Goal: Check status: Check status

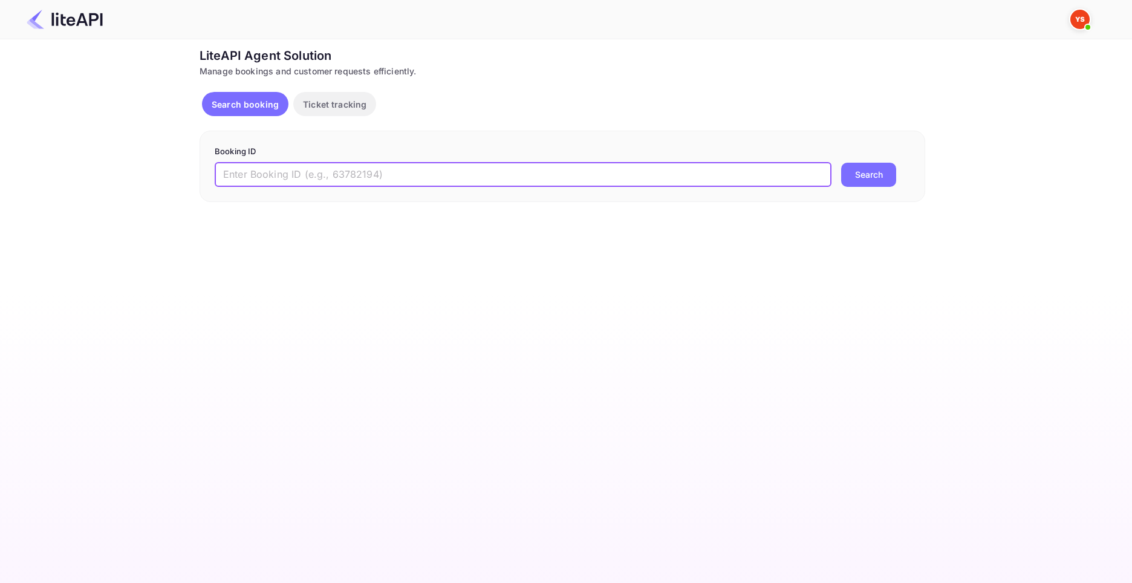
paste input "8672298"
type input "8672298"
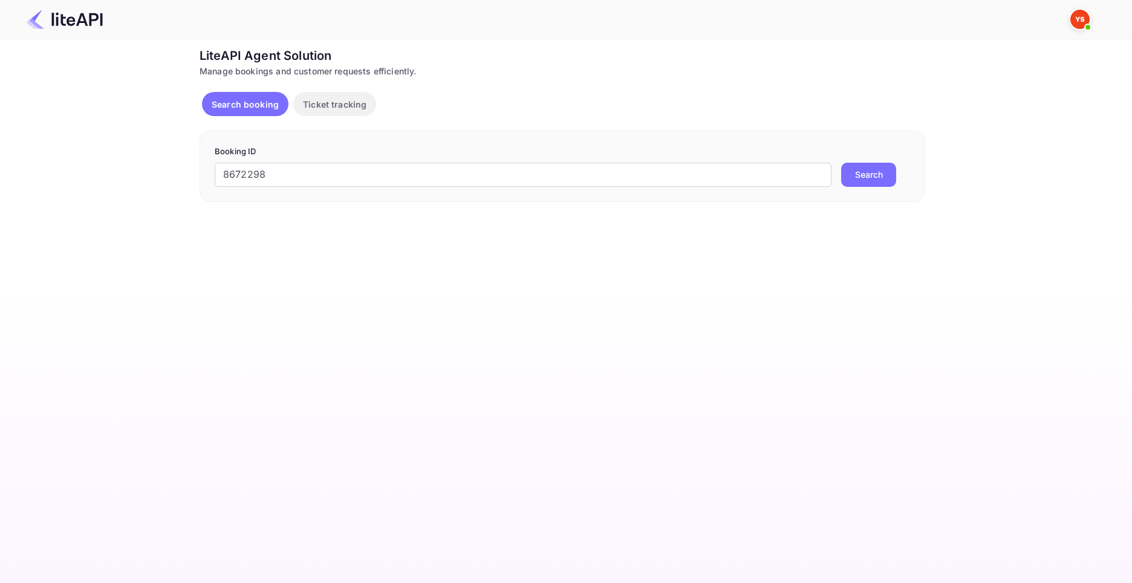
click at [876, 172] on button "Search" at bounding box center [868, 175] width 55 height 24
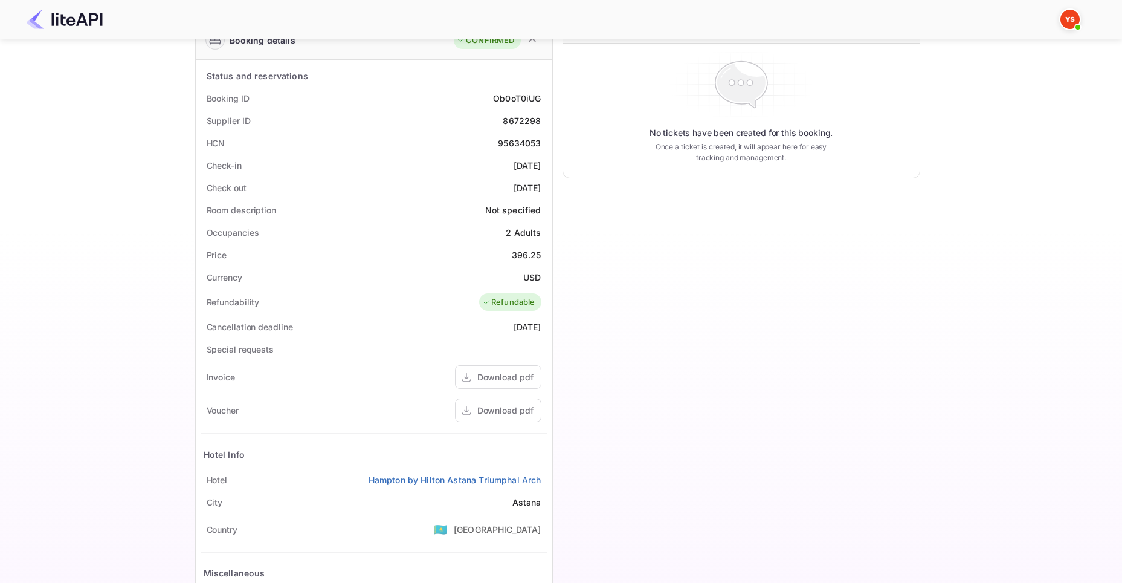
scroll to position [297, 0]
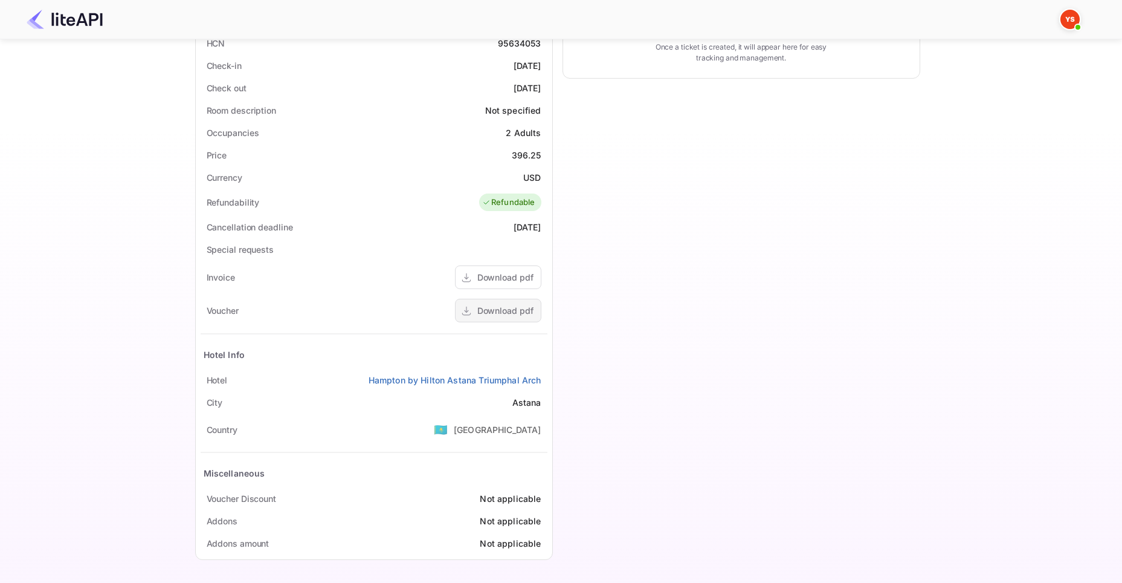
click at [505, 313] on div "Download pdf" at bounding box center [506, 310] width 56 height 13
